Goal: Task Accomplishment & Management: Manage account settings

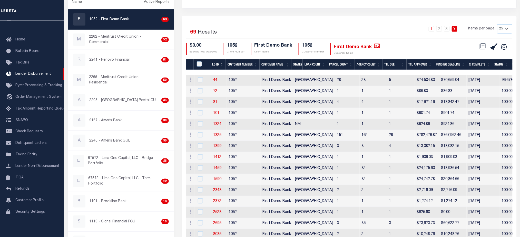
scroll to position [68, 0]
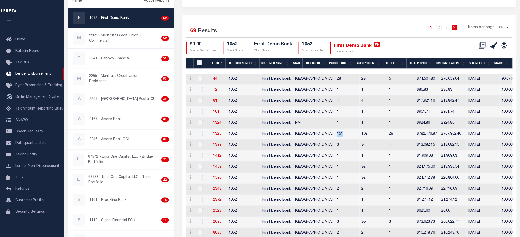
drag, startPoint x: 314, startPoint y: 137, endPoint x: 305, endPoint y: 138, distance: 8.3
click at [335, 138] on td "151" at bounding box center [347, 134] width 25 height 11
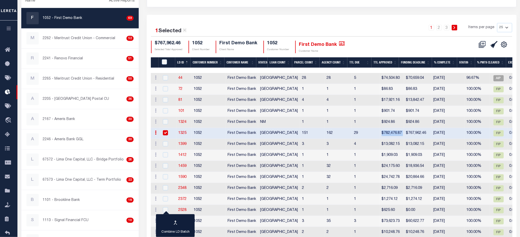
drag, startPoint x: 351, startPoint y: 134, endPoint x: 374, endPoint y: 135, distance: 23.3
click at [374, 135] on tr "ACTIONS Delete Batch 1325 1052 First Demo Bank TX 151 162 29 $782,476.87 $767,9…" at bounding box center [422, 133] width 542 height 11
click at [167, 134] on input "checkbox" at bounding box center [165, 133] width 5 height 5
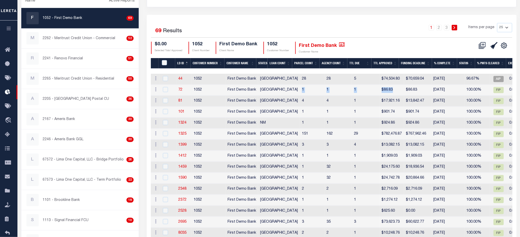
drag, startPoint x: 365, startPoint y: 92, endPoint x: 269, endPoint y: 89, distance: 95.9
click at [269, 89] on tr "ACTIONS Delete Batch 72 1052 First Demo Bank TX 1 1 1 $86.83 $86.83 12/12/2014 …" at bounding box center [422, 90] width 542 height 11
drag, startPoint x: 398, startPoint y: 135, endPoint x: 264, endPoint y: 136, distance: 133.6
click at [264, 136] on tr "ACTIONS Delete Batch 1325 1052 First Demo Bank TX 151 162 29 $782,476.87 $767,9…" at bounding box center [422, 134] width 542 height 11
click at [300, 133] on td "151" at bounding box center [312, 134] width 25 height 11
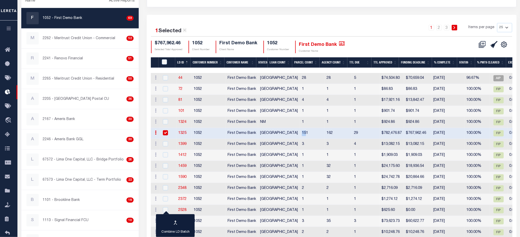
drag, startPoint x: 276, startPoint y: 135, endPoint x: 270, endPoint y: 137, distance: 6.1
click at [300, 137] on td "151" at bounding box center [312, 133] width 25 height 11
checkbox input "false"
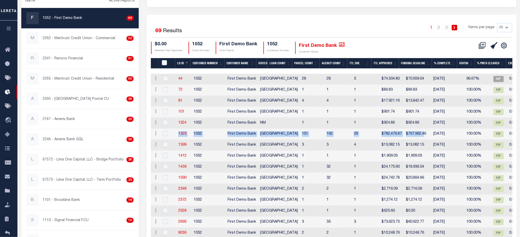
drag, startPoint x: 394, startPoint y: 134, endPoint x: 176, endPoint y: 134, distance: 218.2
click at [176, 134] on tr "ACTIONS Delete Batch 1325 1052 First Demo Bank TX 151 162 29 $782,476.87 $767,9…" at bounding box center [422, 134] width 542 height 11
drag, startPoint x: 422, startPoint y: 137, endPoint x: 178, endPoint y: 135, distance: 243.6
click at [178, 135] on tr "ACTIONS Delete Batch 1325 1052 First Demo Bank TX 151 162 29 $782,476.87 $767,9…" at bounding box center [422, 134] width 542 height 11
click at [7, 85] on link "Tax Bills" at bounding box center [8, 78] width 17 height 14
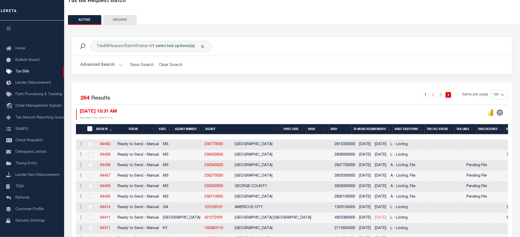
scroll to position [68, 0]
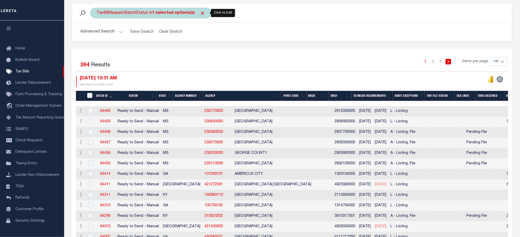
click at [170, 14] on b "1 selected options(s)" at bounding box center [173, 13] width 43 height 4
click at [155, 24] on ul "1 selected" at bounding box center [134, 23] width 75 height 7
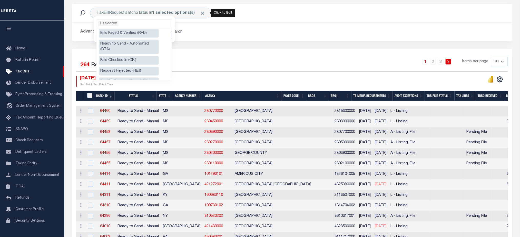
scroll to position [34, 0]
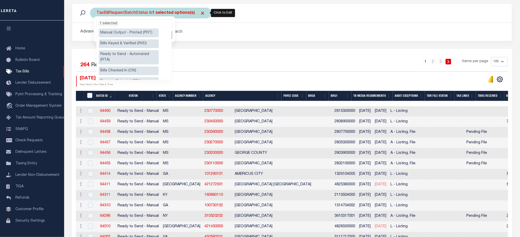
click at [203, 13] on div "TaxBillRequestBatchStatus In 1 selected options(s) Ready to Send - Manual (RTS)…" at bounding box center [151, 13] width 122 height 11
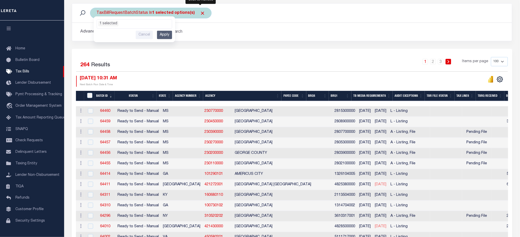
click at [202, 13] on span "Click to Remove" at bounding box center [202, 13] width 5 height 5
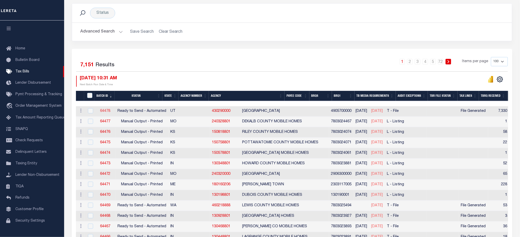
click at [106, 113] on link "64478" at bounding box center [105, 111] width 10 height 4
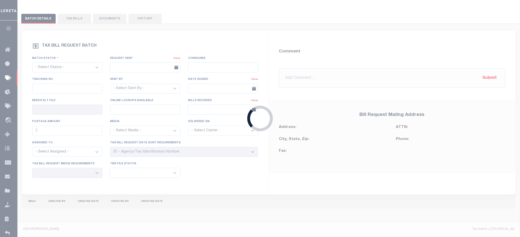
select select "RTA"
type input "No"
type input "Yes"
select select "22"
select select "2"
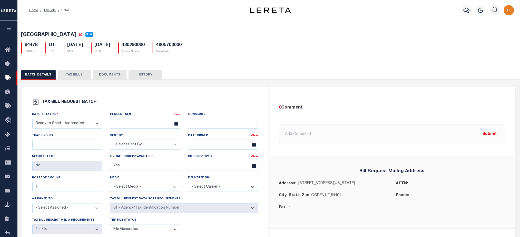
click at [68, 43] on div "64478 BATCH ID UT STATE 07/11/2025 BRQS 11/28/2025 ELD0" at bounding box center [268, 45] width 503 height 15
drag, startPoint x: 67, startPoint y: 44, endPoint x: 79, endPoint y: 53, distance: 15.6
click at [79, 53] on div "07/11/2025 BRQS" at bounding box center [73, 48] width 19 height 11
click at [77, 54] on p "BRQS" at bounding box center [75, 52] width 16 height 4
drag, startPoint x: 76, startPoint y: 53, endPoint x: 67, endPoint y: 46, distance: 11.2
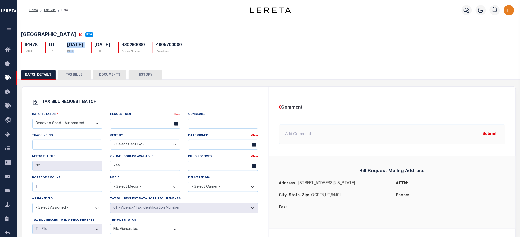
click at [67, 46] on div "07/11/2025 BRQS" at bounding box center [73, 48] width 19 height 11
click at [152, 108] on div "TAX BILL REQUEST BATCH Batch Status - Select Status - Ready to Send - Manual Bi…" at bounding box center [145, 169] width 234 height 140
drag, startPoint x: 67, startPoint y: 45, endPoint x: 91, endPoint y: 43, distance: 23.7
click at [83, 43] on h5 "07/11/2025" at bounding box center [75, 46] width 16 height 6
click at [77, 73] on button "TAX BILLS" at bounding box center [74, 75] width 33 height 10
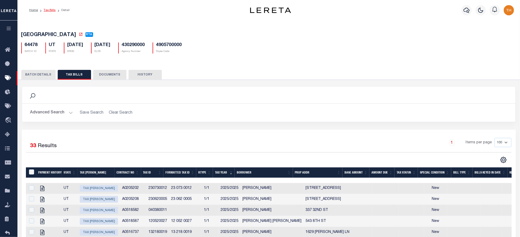
click at [48, 9] on link "Tax Bills" at bounding box center [50, 10] width 12 height 3
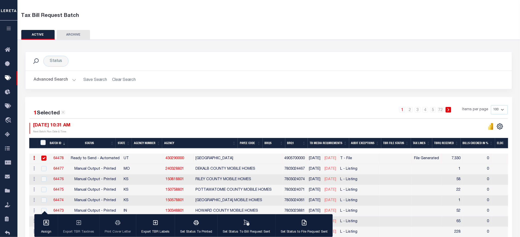
scroll to position [68, 0]
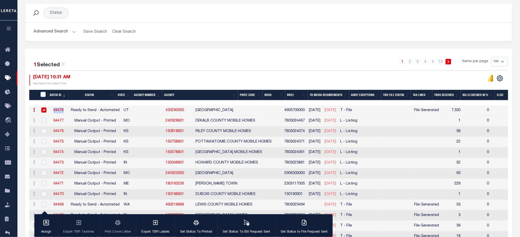
drag, startPoint x: 52, startPoint y: 110, endPoint x: 65, endPoint y: 111, distance: 13.1
click at [65, 111] on td "64478" at bounding box center [58, 111] width 20 height 11
checkbox input "false"
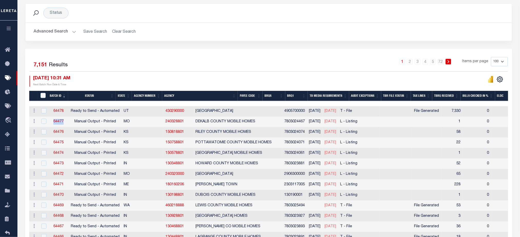
drag, startPoint x: 55, startPoint y: 122, endPoint x: 66, endPoint y: 123, distance: 11.3
click at [66, 123] on td "64477" at bounding box center [58, 122] width 20 height 11
checkbox input "true"
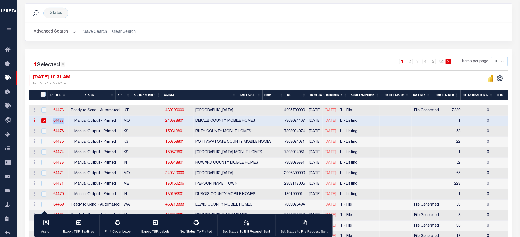
click at [58, 111] on link "64478" at bounding box center [58, 111] width 10 height 4
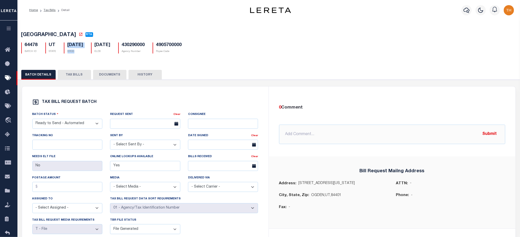
drag, startPoint x: 66, startPoint y: 45, endPoint x: 79, endPoint y: 53, distance: 14.9
click at [79, 53] on div "07/11/2025 BRQS" at bounding box center [73, 48] width 19 height 11
click at [83, 78] on button "TAX BILLS" at bounding box center [74, 75] width 33 height 10
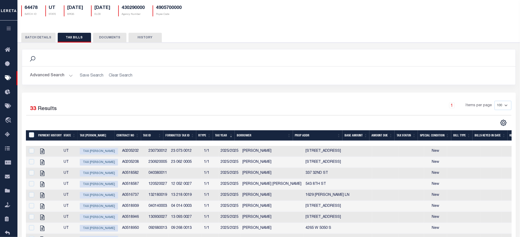
drag, startPoint x: 214, startPoint y: 148, endPoint x: 176, endPoint y: 119, distance: 47.5
click at [176, 119] on div "Selected 33 Results 1 Items per page 100 200 500 1000" at bounding box center [268, 113] width 493 height 25
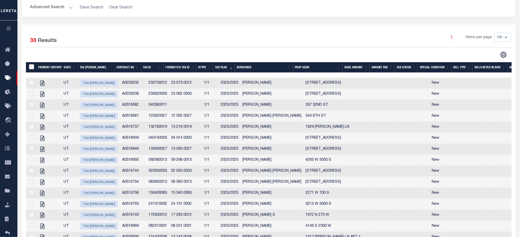
click at [32, 68] on input "TaxBillRequestBatchId" at bounding box center [31, 66] width 5 height 5
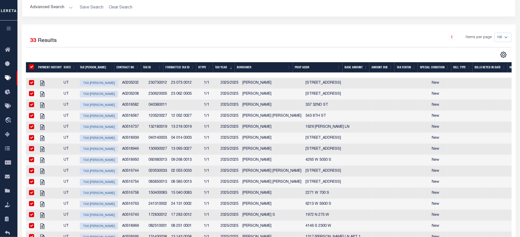
checkbox input "true"
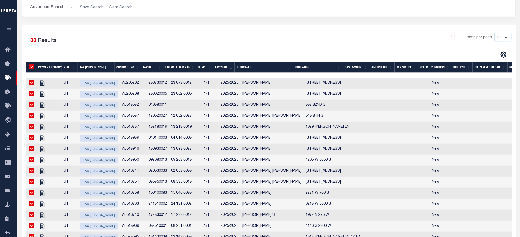
checkbox input "true"
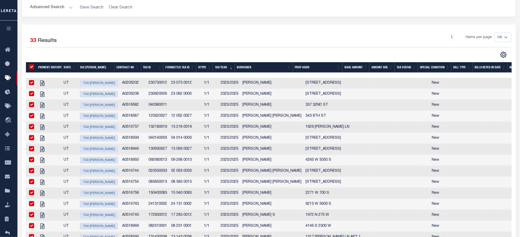
checkbox input "true"
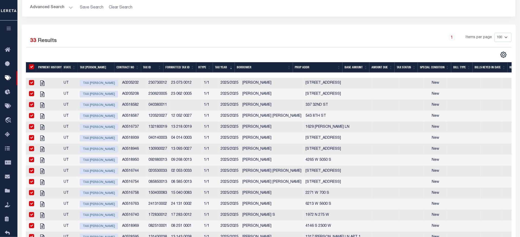
checkbox input "true"
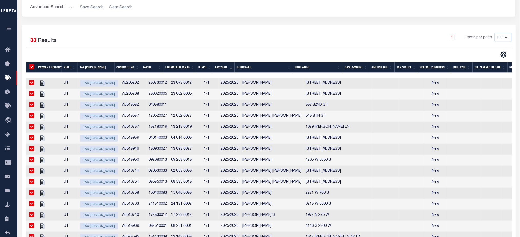
checkbox input "true"
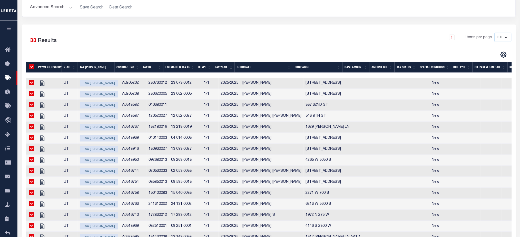
checkbox input "true"
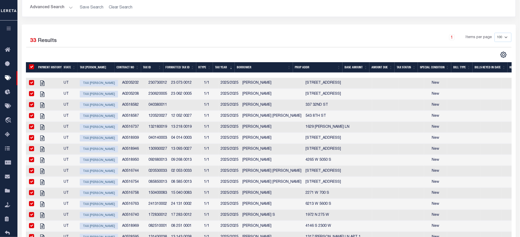
checkbox input "true"
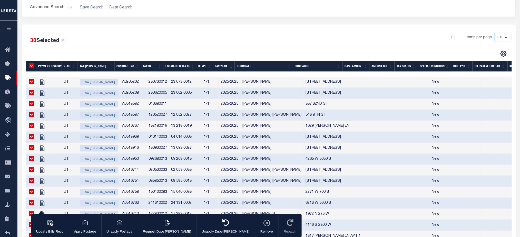
click at [32, 65] on input "TaxBillRequestBatchId" at bounding box center [31, 65] width 5 height 5
checkbox input "false"
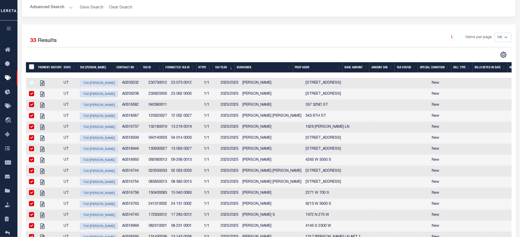
click at [32, 65] on input "TaxBillRequestBatchId" at bounding box center [31, 66] width 5 height 5
checkbox input "true"
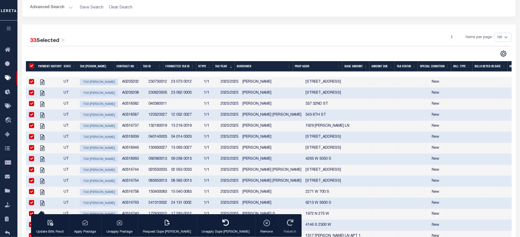
click at [32, 66] on input "TaxBillRequestBatchId" at bounding box center [31, 65] width 5 height 5
checkbox input "false"
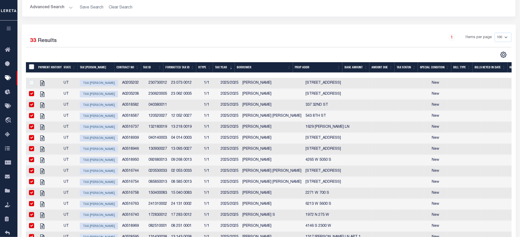
click at [32, 67] on input "TaxBillRequestBatchId" at bounding box center [31, 66] width 5 height 5
checkbox input "true"
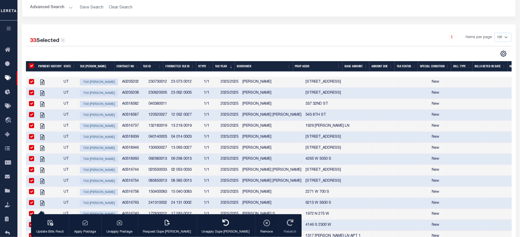
click at [62, 41] on icon at bounding box center [63, 40] width 5 height 5
checkbox input "false"
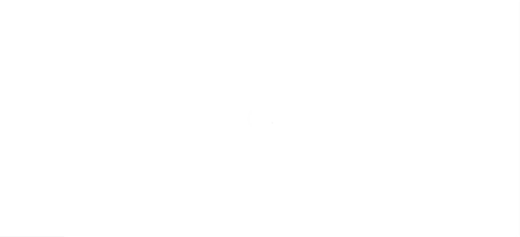
select select "RTA"
type input "No"
type input "Yes"
select select "22"
select select "2"
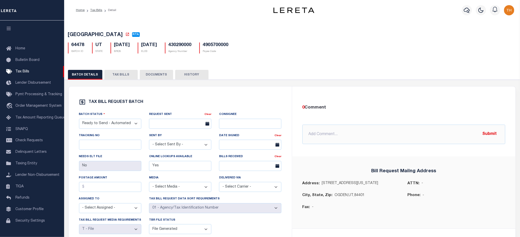
click at [118, 70] on div "BATCH DETAILS TAX BILLS DOCUMENTS HISTORY" at bounding box center [292, 189] width 460 height 250
click at [118, 72] on button "TAX BILLS" at bounding box center [120, 75] width 33 height 10
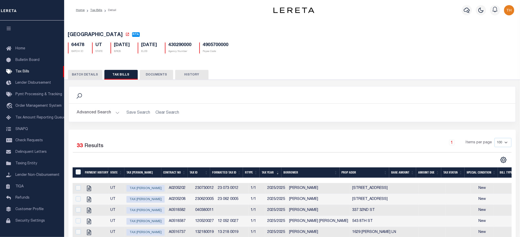
drag, startPoint x: 155, startPoint y: 81, endPoint x: 159, endPoint y: 74, distance: 8.1
click at [155, 80] on button "DOCUMENTS" at bounding box center [156, 75] width 33 height 10
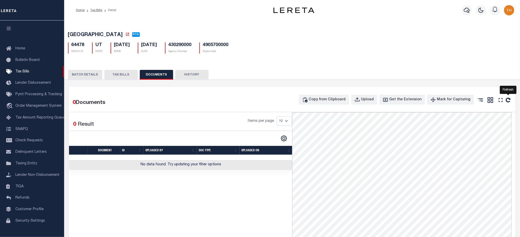
click at [508, 102] on icon "" at bounding box center [508, 100] width 7 height 7
click at [184, 72] on button "HISTORY" at bounding box center [191, 75] width 33 height 10
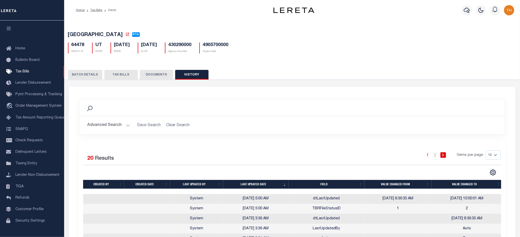
click at [91, 81] on div "TAX BILL REQUEST BATCH Batch Status - Select Status - Ready to Send - Manual Bi…" at bounding box center [292, 202] width 460 height 244
click at [93, 76] on button "BATCH DETAILS" at bounding box center [85, 75] width 34 height 10
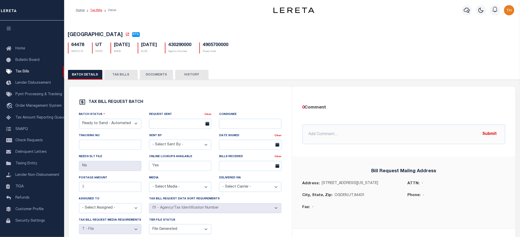
click at [93, 13] on ol "Home Tax Bills Detail" at bounding box center [96, 10] width 48 height 11
click at [94, 7] on ol "Home Tax Bills Detail" at bounding box center [96, 10] width 48 height 11
click at [97, 11] on link "Tax Bills" at bounding box center [96, 10] width 12 height 3
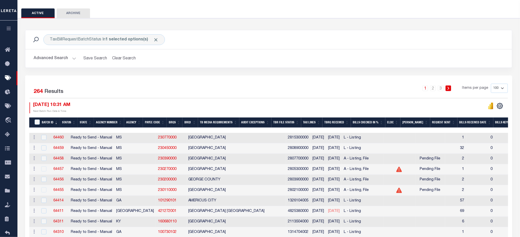
scroll to position [103, 0]
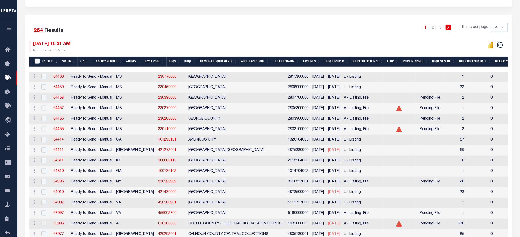
click at [13, 35] on button "button" at bounding box center [8, 29] width 17 height 17
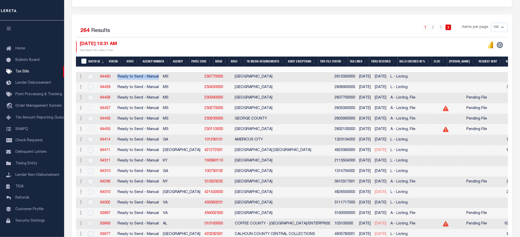
drag, startPoint x: 158, startPoint y: 76, endPoint x: 117, endPoint y: 76, distance: 41.3
click at [117, 76] on td "Ready to Send - Manual" at bounding box center [137, 77] width 45 height 11
checkbox input "true"
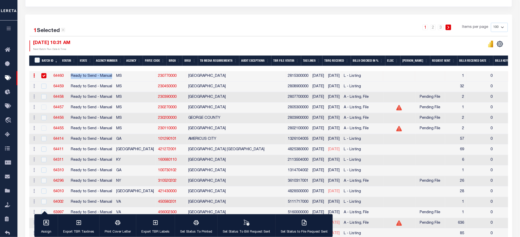
click at [7, 31] on icon "button" at bounding box center [9, 28] width 6 height 5
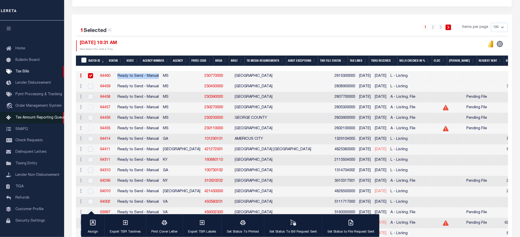
click at [41, 124] on link "Tax Amount Reporting Queue" at bounding box center [32, 118] width 64 height 12
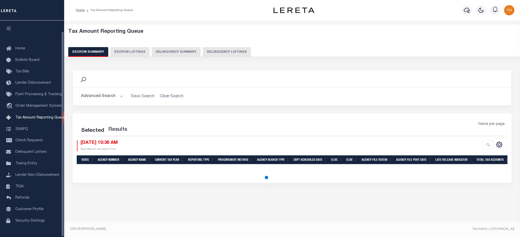
select select "100"
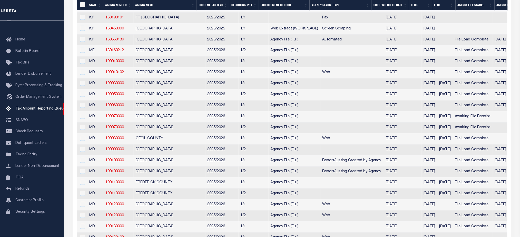
scroll to position [410, 0]
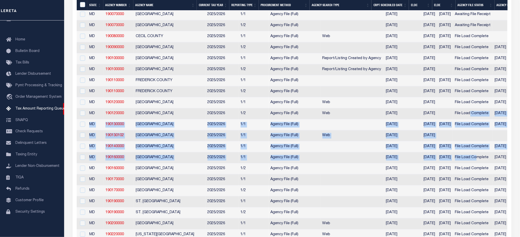
drag, startPoint x: 472, startPoint y: 125, endPoint x: 479, endPoint y: 174, distance: 48.9
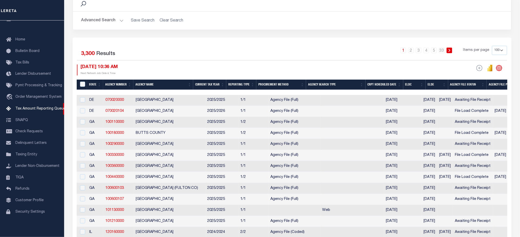
scroll to position [77, 0]
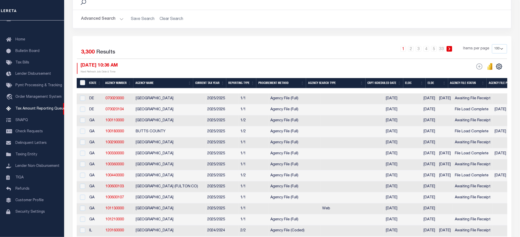
click at [470, 81] on th "Agency File Status" at bounding box center [467, 83] width 39 height 11
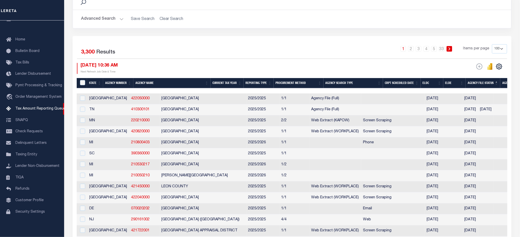
click at [466, 81] on th "ELDE" at bounding box center [454, 83] width 23 height 11
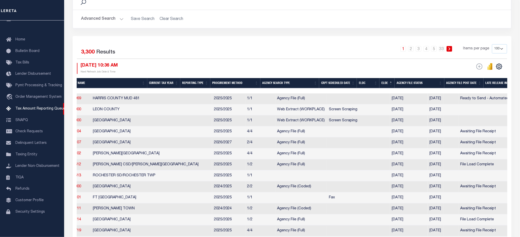
scroll to position [0, 0]
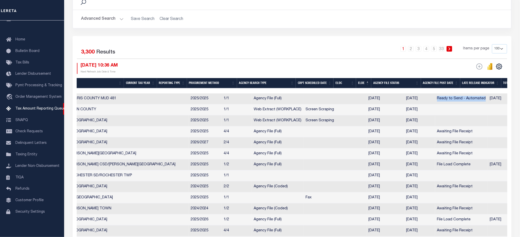
drag, startPoint x: 379, startPoint y: 99, endPoint x: 427, endPoint y: 102, distance: 48.5
click at [435, 102] on td "Ready to Send - Automated" at bounding box center [461, 99] width 53 height 11
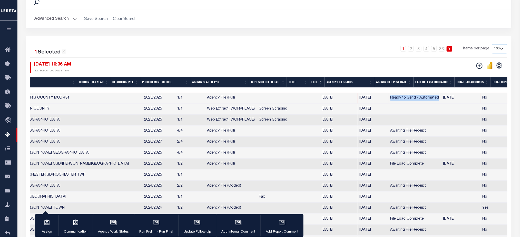
drag, startPoint x: 406, startPoint y: 100, endPoint x: 384, endPoint y: 99, distance: 21.6
click at [441, 99] on td "08/29/2025" at bounding box center [460, 98] width 39 height 11
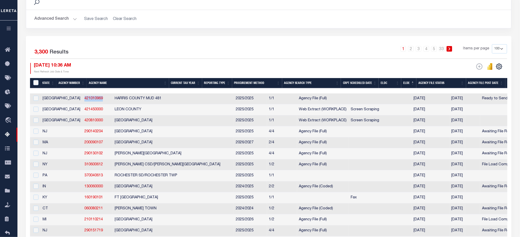
drag, startPoint x: 81, startPoint y: 98, endPoint x: 58, endPoint y: 101, distance: 22.7
click at [82, 101] on td "421010969" at bounding box center [97, 99] width 30 height 11
checkbox input "true"
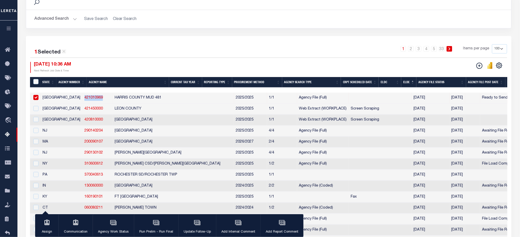
copy link "421010969"
click at [5, 80] on icon at bounding box center [9, 78] width 8 height 6
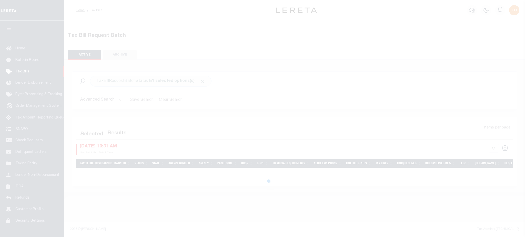
select select
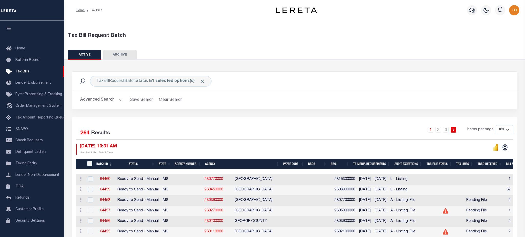
click at [103, 100] on button "Advanced Search" at bounding box center [101, 100] width 43 height 10
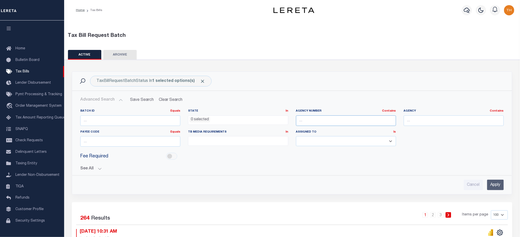
click at [348, 121] on input "text" at bounding box center [346, 121] width 100 height 11
paste input "421010969"
type input "421010969"
click at [495, 188] on input "Apply" at bounding box center [495, 185] width 17 height 11
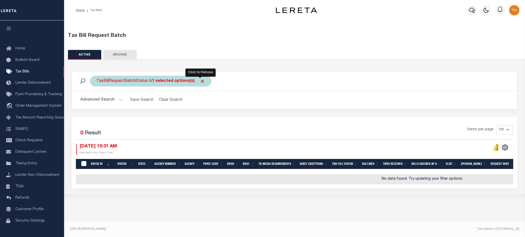
click at [200, 80] on span "Click to Remove" at bounding box center [202, 81] width 5 height 5
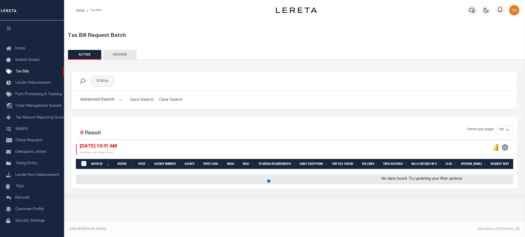
click at [117, 101] on button "Advanced Search" at bounding box center [101, 100] width 43 height 10
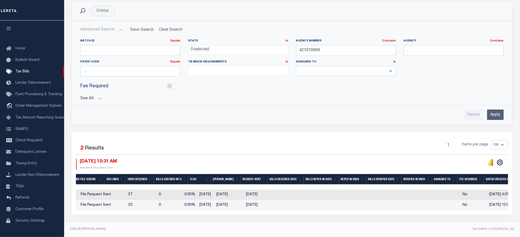
scroll to position [0, 343]
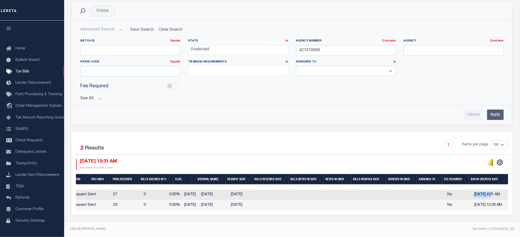
drag, startPoint x: 470, startPoint y: 193, endPoint x: 488, endPoint y: 194, distance: 18.5
click at [488, 194] on td "[DATE] 4:01 AM" at bounding box center [490, 195] width 37 height 11
checkbox input "true"
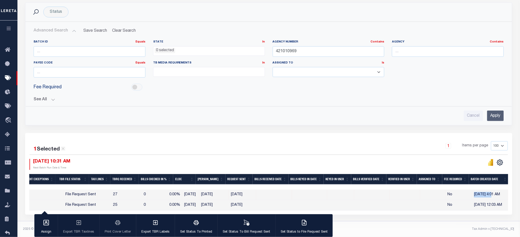
scroll to position [0, 231]
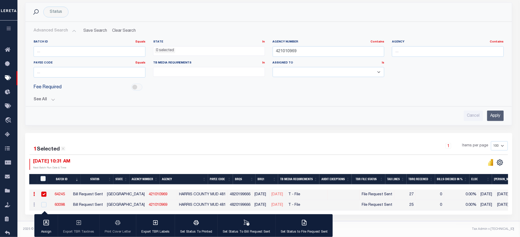
click at [65, 193] on link "64245" at bounding box center [60, 195] width 10 height 4
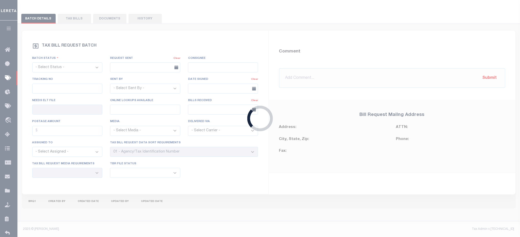
select select "RST"
type input "[DATE]"
select select
type input "No"
type input "Yes"
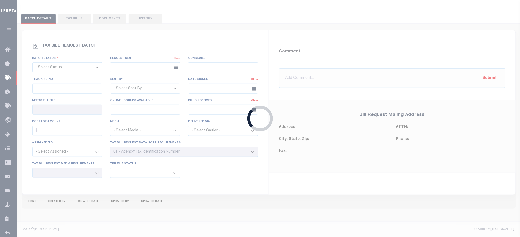
select select "22"
select select "3"
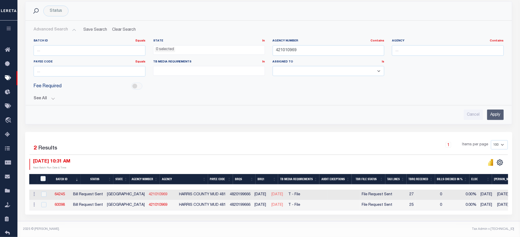
click at [149, 193] on link "421010969" at bounding box center [158, 195] width 18 height 4
checkbox input "true"
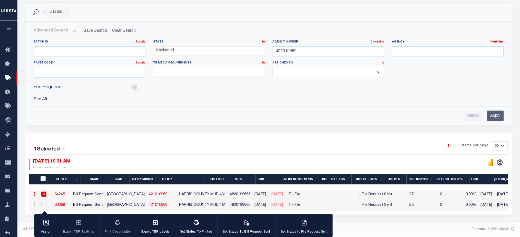
click at [9, 29] on icon "button" at bounding box center [9, 28] width 6 height 5
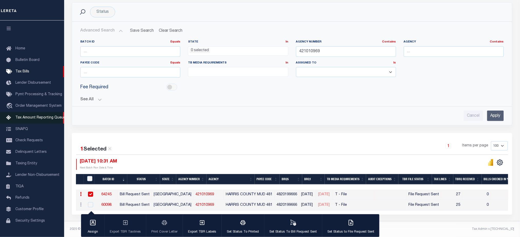
click at [25, 117] on span "Tax Amount Reporting Queue" at bounding box center [40, 118] width 50 height 4
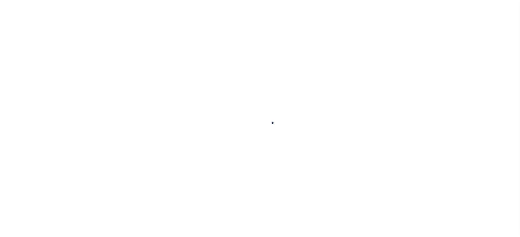
select select
checkbox input "false"
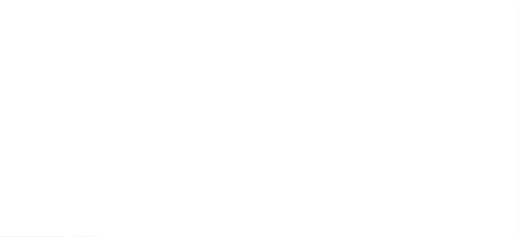
select select "1"
checkbox input "false"
type input "4820199666"
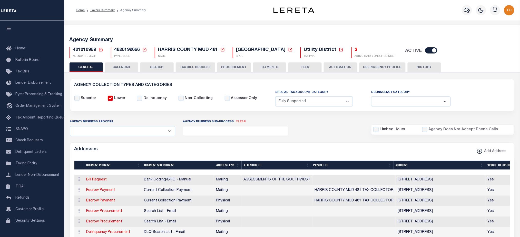
click at [126, 67] on button "CALENDAR" at bounding box center [121, 68] width 33 height 10
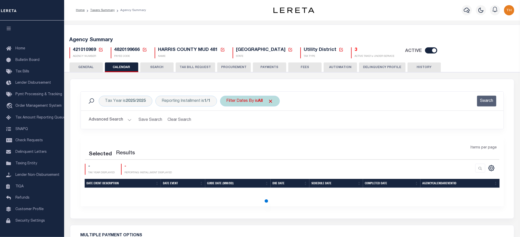
checkbox input "false"
type input "1"
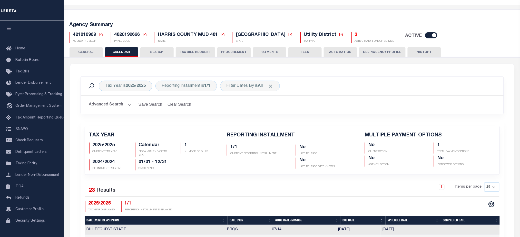
scroll to position [137, 0]
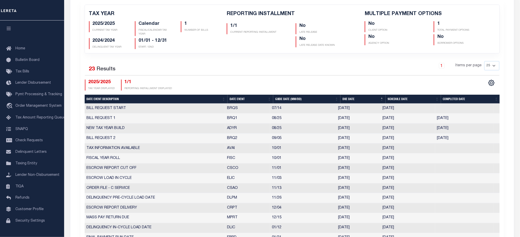
drag, startPoint x: 228, startPoint y: 140, endPoint x: 464, endPoint y: 141, distance: 235.6
click at [464, 141] on tr "BILL REQUEST 2 BRQ2 09/05 [DATE] [DATE] [DATE] 10311915" at bounding box center [292, 139] width 415 height 10
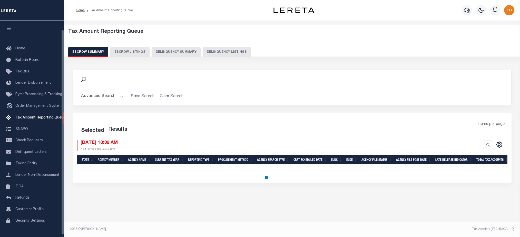
select select "100"
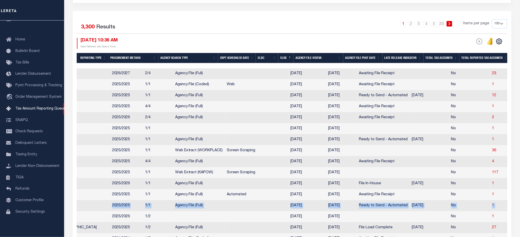
scroll to position [0, 248]
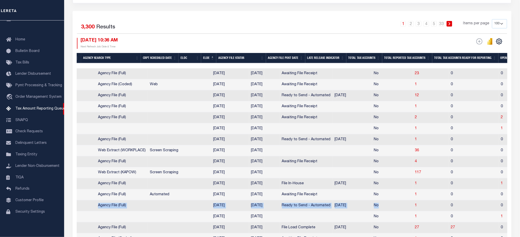
drag, startPoint x: 196, startPoint y: 207, endPoint x: 338, endPoint y: 208, distance: 142.6
click at [338, 208] on tr "TX 421013916 [GEOGRAPHIC_DATA] MUD 552 2025/2025 1/1 Agency File (Full) [DATE] …" at bounding box center [442, 206] width 1227 height 11
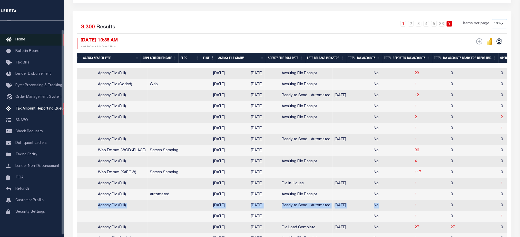
click at [25, 43] on link "Home" at bounding box center [32, 40] width 64 height 12
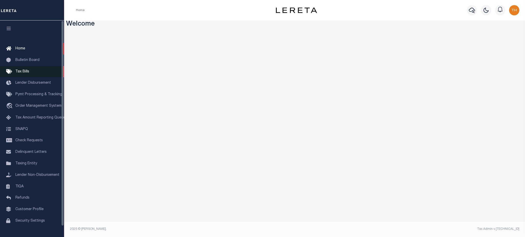
click at [29, 73] on link "Tax Bills" at bounding box center [32, 72] width 64 height 12
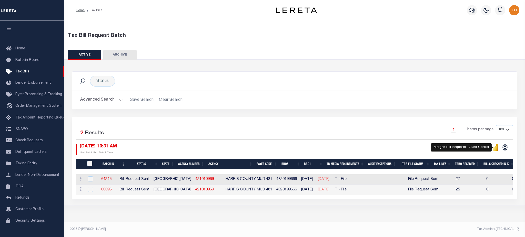
click at [495, 148] on icon "" at bounding box center [496, 148] width 2 height 5
click at [107, 177] on td "64245" at bounding box center [106, 180] width 23 height 11
checkbox input "true"
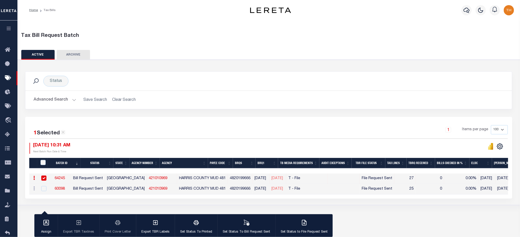
click at [65, 179] on link "64245" at bounding box center [60, 179] width 10 height 4
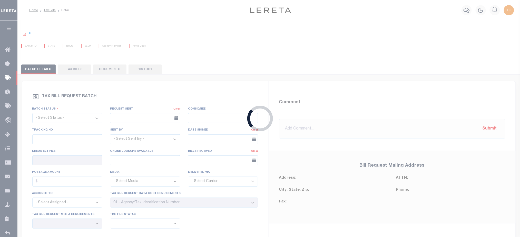
select select "RST"
type input "08/30/2025"
select select
type input "No"
type input "Yes"
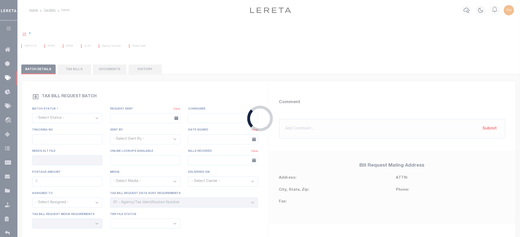
select select "22"
select select "3"
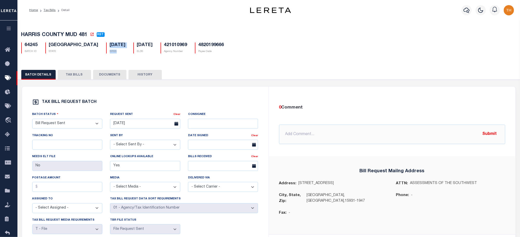
drag, startPoint x: 73, startPoint y: 48, endPoint x: 79, endPoint y: 52, distance: 7.4
click at [106, 52] on div "07/14/2025 BRQS" at bounding box center [115, 48] width 19 height 11
click at [48, 8] on li "Tax Bills" at bounding box center [47, 10] width 18 height 5
click at [48, 10] on link "Tax Bills" at bounding box center [50, 10] width 12 height 3
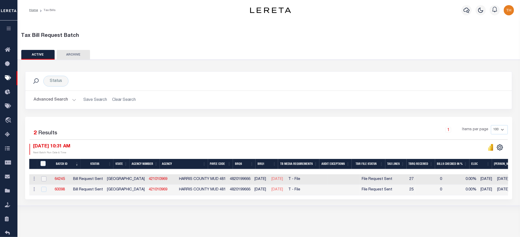
click at [42, 179] on input "checkbox" at bounding box center [43, 179] width 5 height 5
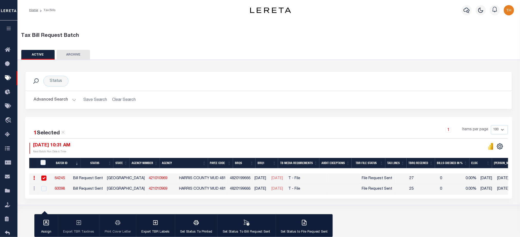
click at [46, 177] on input "checkbox" at bounding box center [43, 178] width 5 height 5
checkbox input "false"
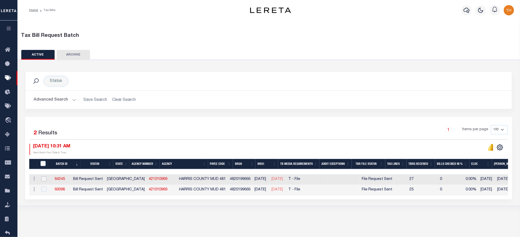
click at [336, 199] on div "1 Selected 2 Results 1 Items per page 100 200 500 1000 09/05/2025 10:31 AM" at bounding box center [268, 158] width 487 height 83
click at [341, 199] on div "1 Selected 2 Results 1 Items per page 100 200 500 1000 09/05/2025 10:31 AM" at bounding box center [268, 158] width 487 height 83
click at [344, 199] on div "1 Selected 2 Results 1 Items per page 100 200 500 1000 09/05/2025 10:31 AM" at bounding box center [268, 158] width 487 height 83
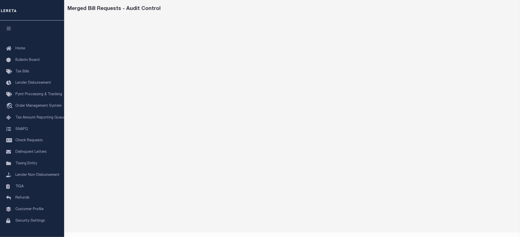
scroll to position [30, 0]
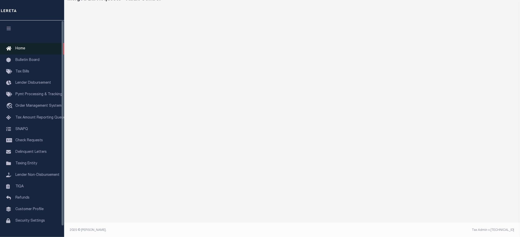
click at [33, 48] on link "Home" at bounding box center [32, 49] width 64 height 12
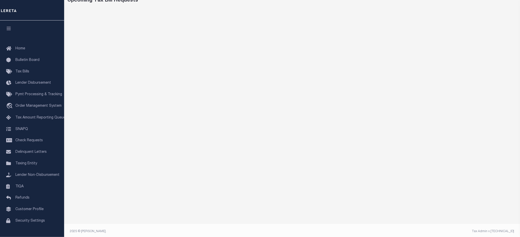
scroll to position [30, 0]
click at [28, 51] on link "Home" at bounding box center [32, 49] width 64 height 12
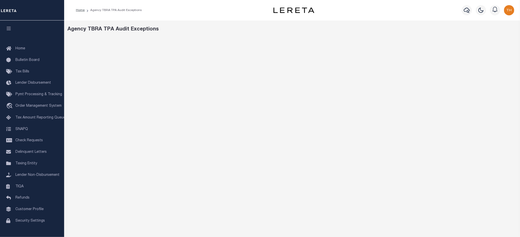
scroll to position [30, 0]
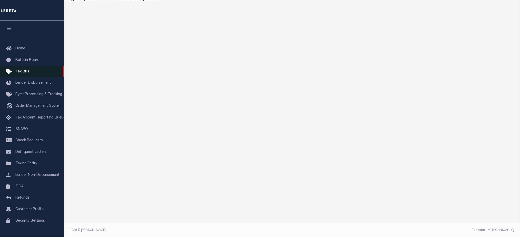
click at [27, 70] on span "Tax Bills" at bounding box center [22, 72] width 14 height 4
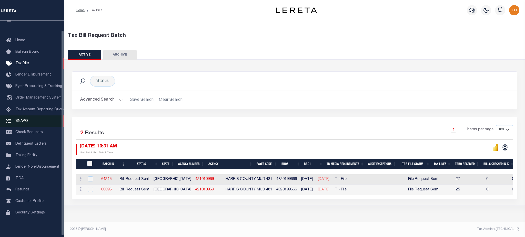
scroll to position [12, 0]
